Goal: Task Accomplishment & Management: Manage account settings

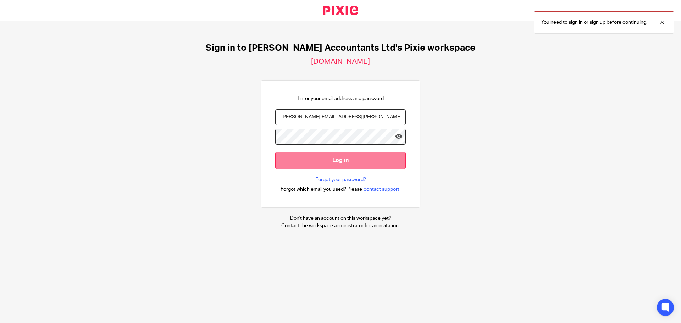
click at [354, 164] on input "Log in" at bounding box center [340, 160] width 131 height 17
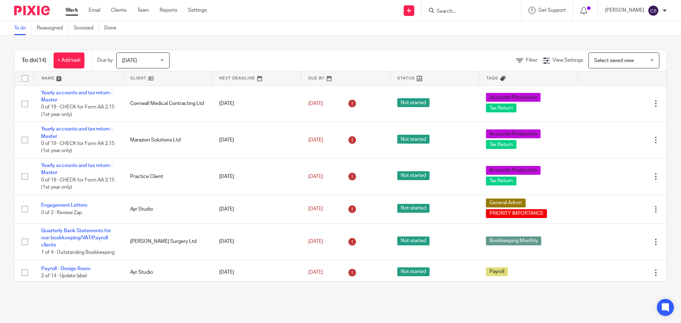
click at [126, 51] on div "Due by Today Today Today Tomorrow This week Next week This month Next month All…" at bounding box center [137, 60] width 90 height 21
click at [130, 59] on span "Today" at bounding box center [129, 60] width 15 height 5
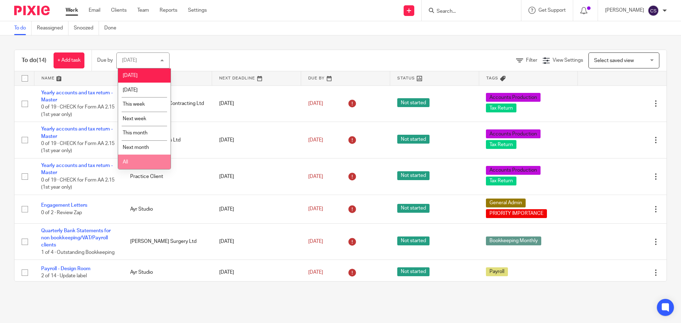
click at [160, 159] on li "All" at bounding box center [144, 162] width 53 height 15
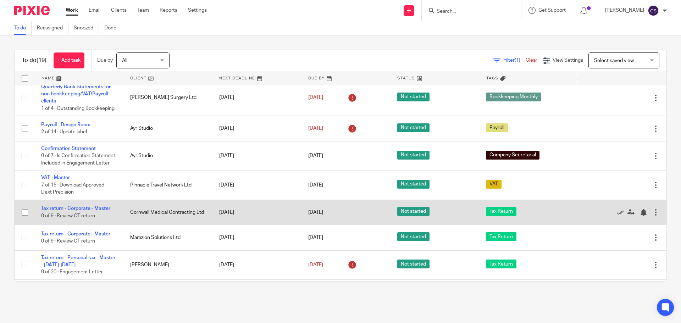
scroll to position [142, 0]
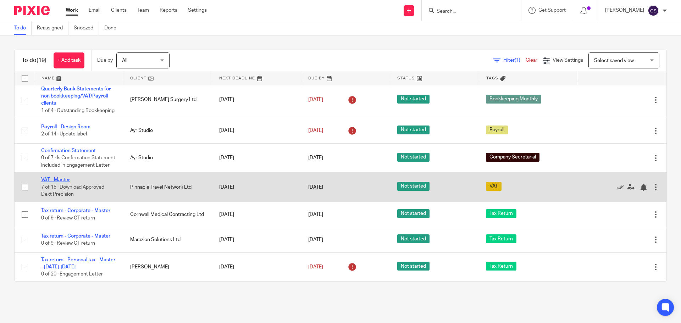
click at [61, 182] on link "VAT - Master" at bounding box center [55, 179] width 29 height 5
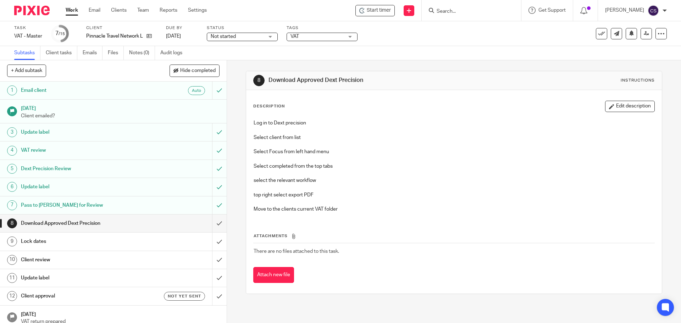
click at [360, 193] on p "top right select export PDF" at bounding box center [454, 195] width 401 height 7
click at [584, 13] on icon at bounding box center [584, 10] width 7 height 7
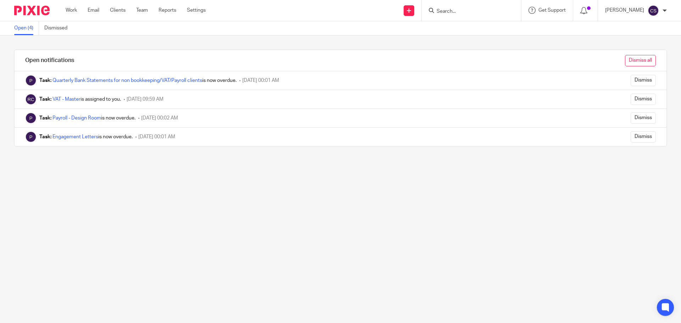
click at [638, 62] on input "Dismiss all" at bounding box center [640, 60] width 31 height 11
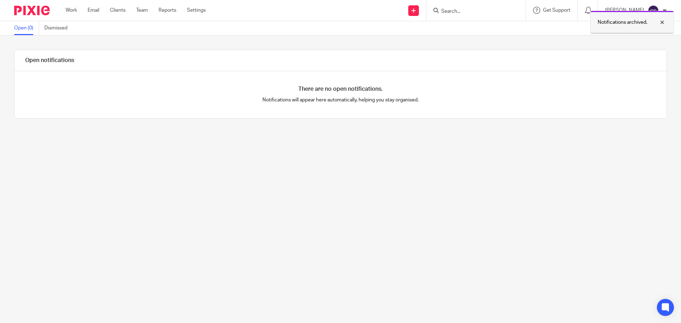
click at [666, 11] on div "Notifications archived." at bounding box center [633, 22] width 84 height 23
click at [664, 11] on div at bounding box center [665, 11] width 4 height 4
click at [628, 29] on span "My profile" at bounding box center [637, 28] width 22 height 5
